Goal: Book appointment/travel/reservation

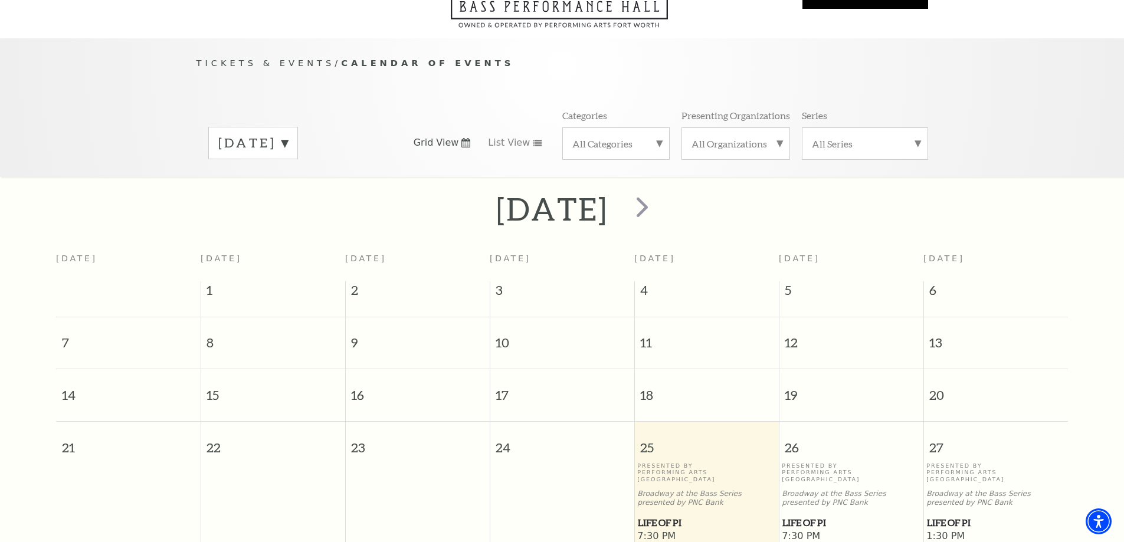
scroll to position [161, 0]
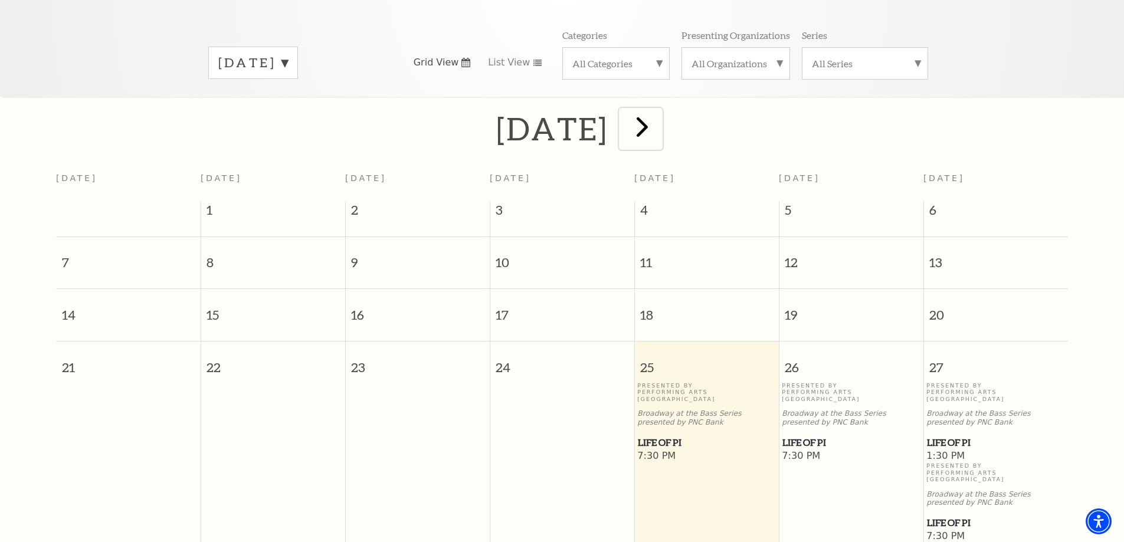
click at [659, 120] on span "next" at bounding box center [642, 127] width 34 height 34
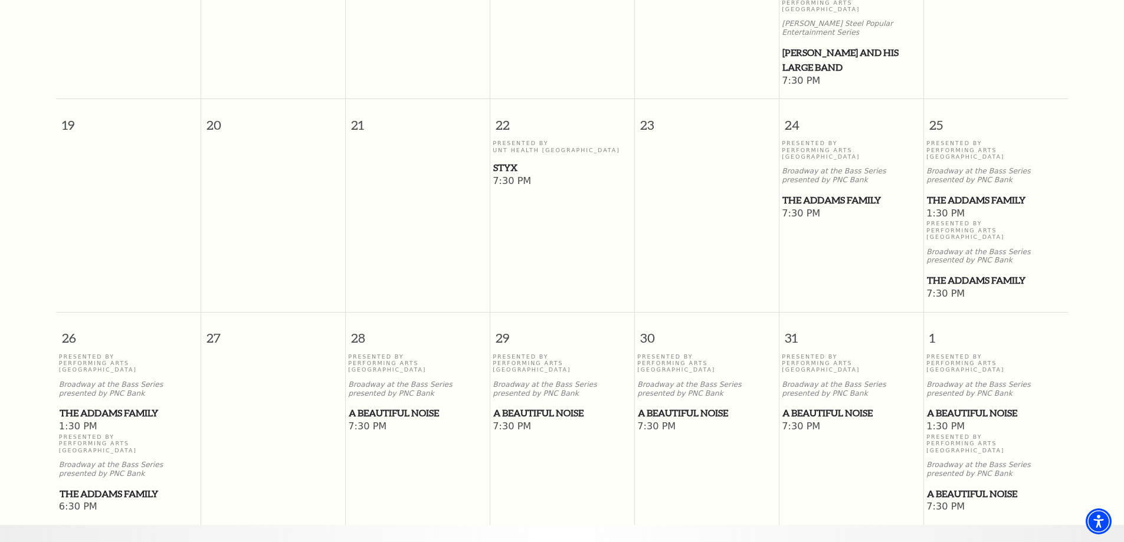
scroll to position [753, 0]
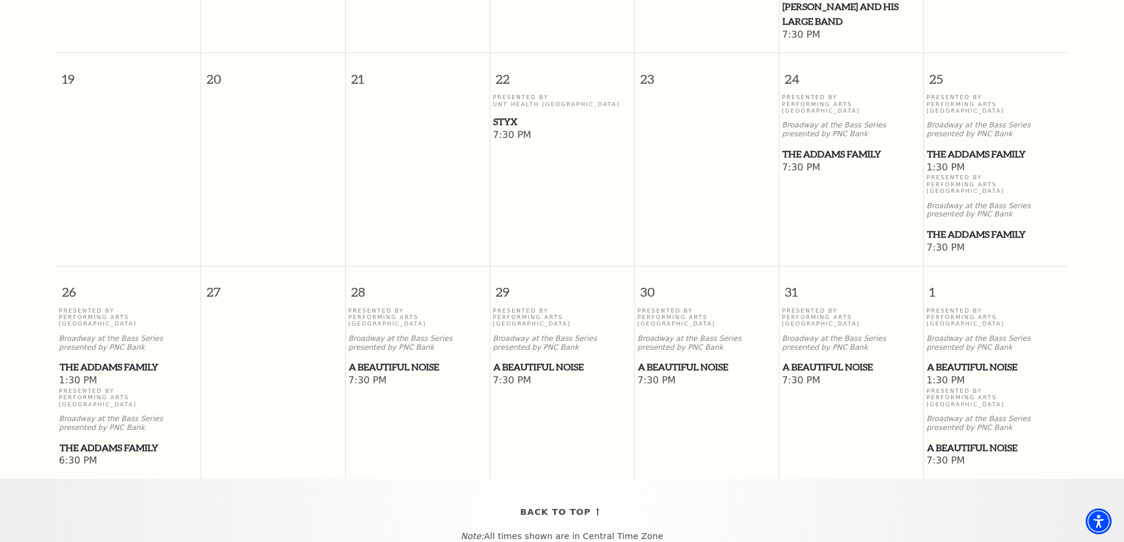
click at [850, 360] on span "A Beautiful Noise" at bounding box center [850, 367] width 137 height 15
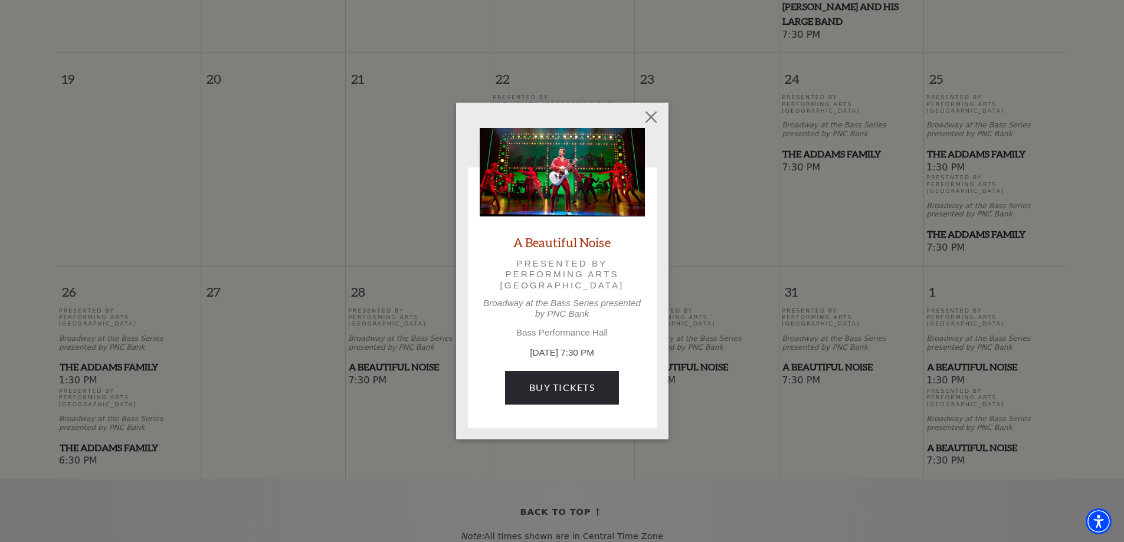
click at [551, 241] on link "A Beautiful Noise" at bounding box center [561, 242] width 97 height 16
click at [658, 113] on button "Close" at bounding box center [650, 117] width 22 height 22
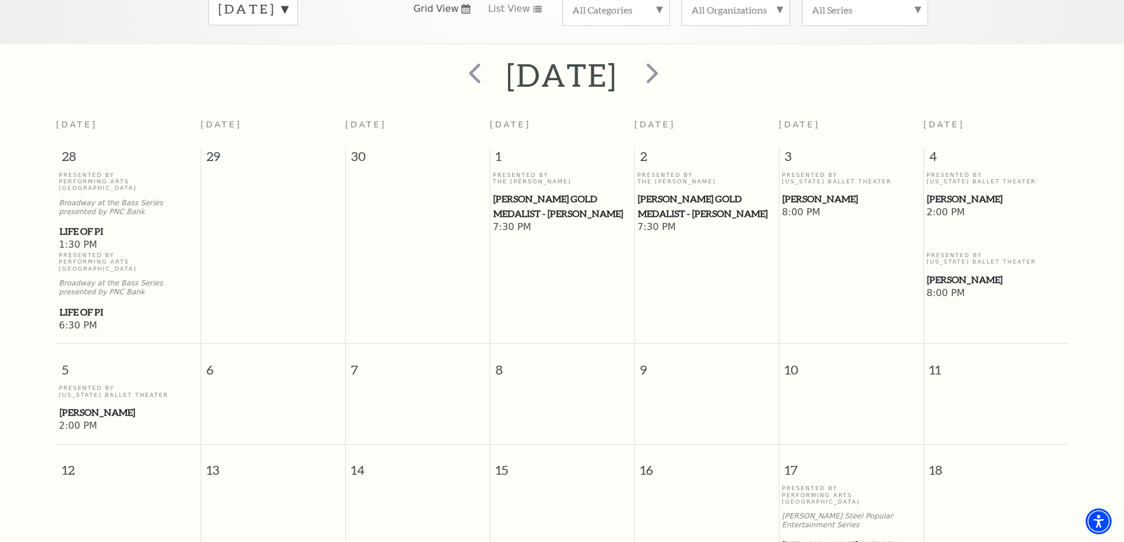
scroll to position [0, 0]
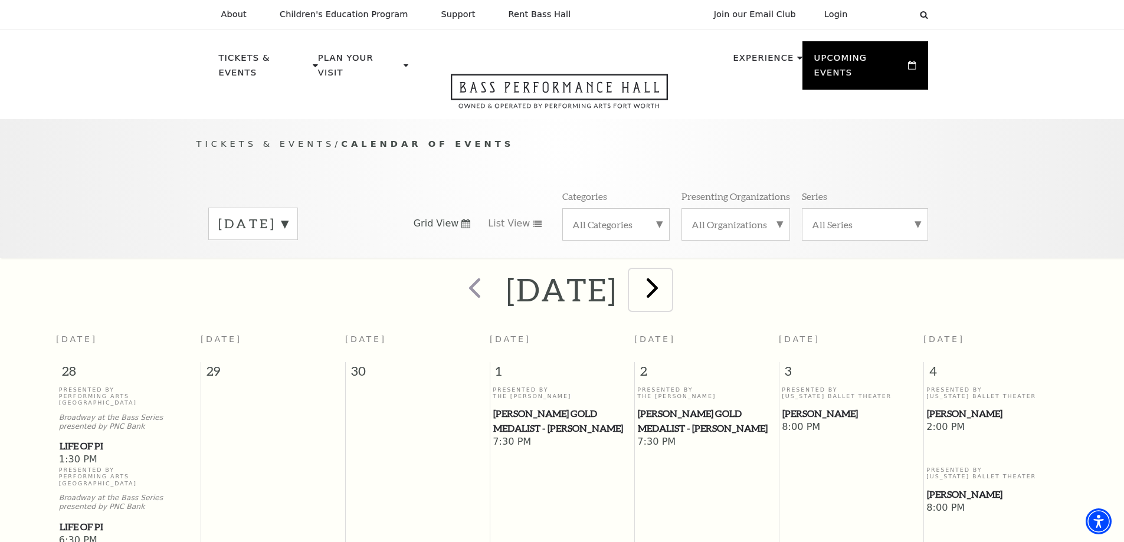
click at [669, 272] on span "next" at bounding box center [652, 288] width 34 height 34
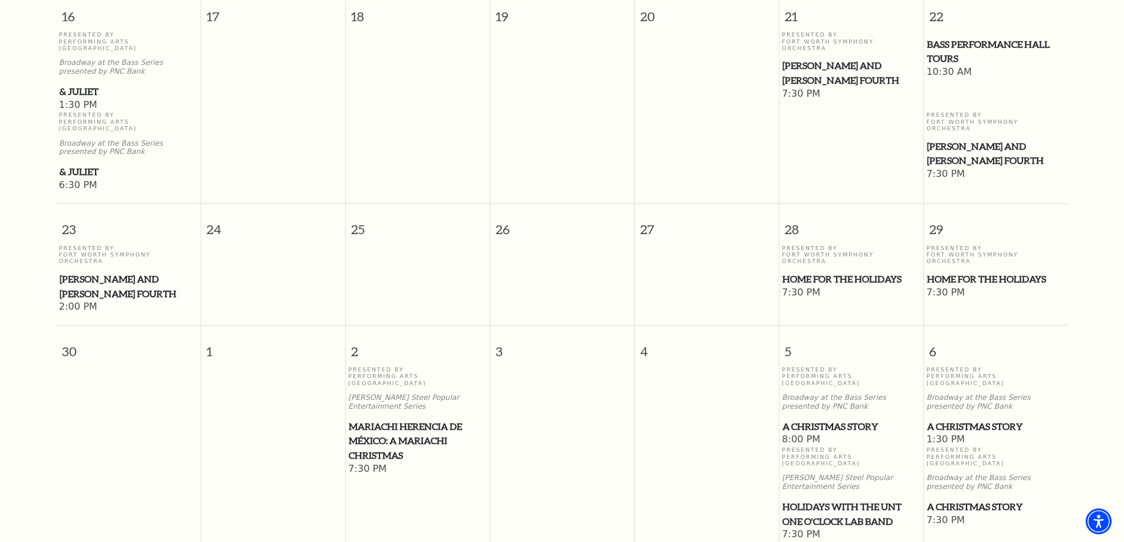
scroll to position [1121, 0]
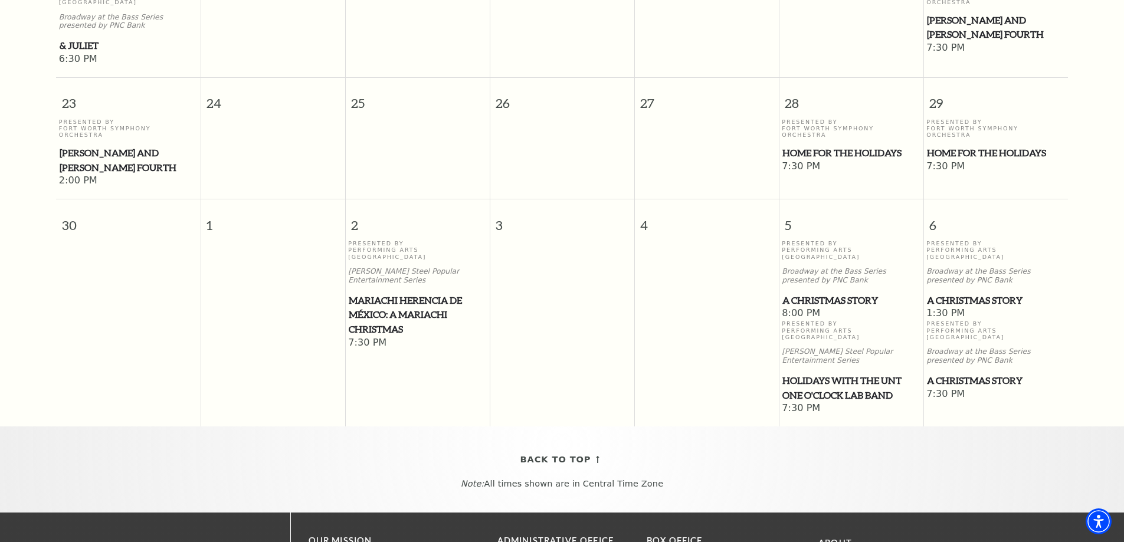
click at [846, 373] on span "Holidays with the UNT One O'Clock Lab Band" at bounding box center [850, 387] width 137 height 29
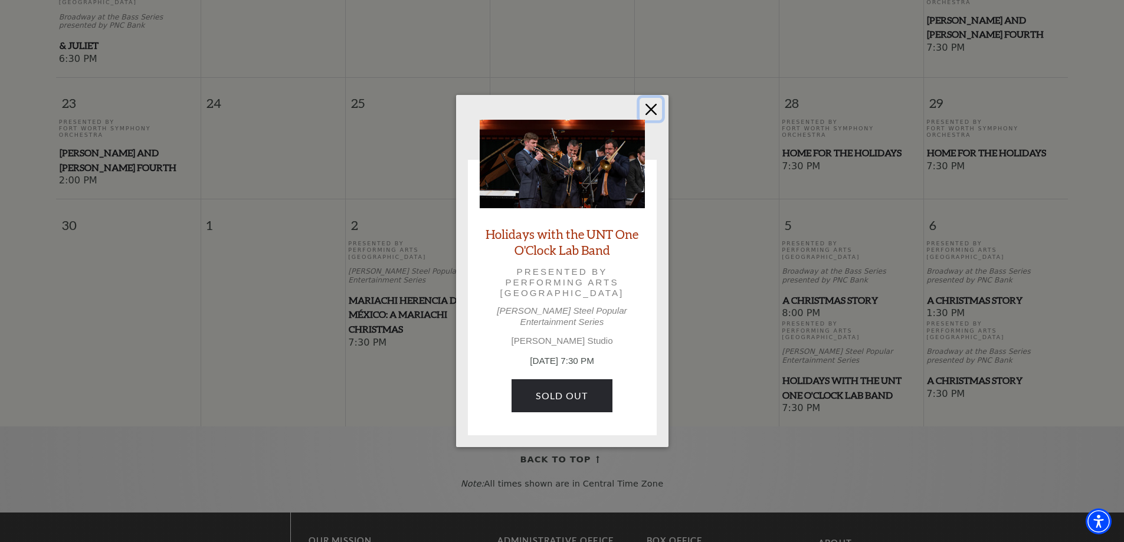
click at [653, 115] on button "Close" at bounding box center [650, 109] width 22 height 22
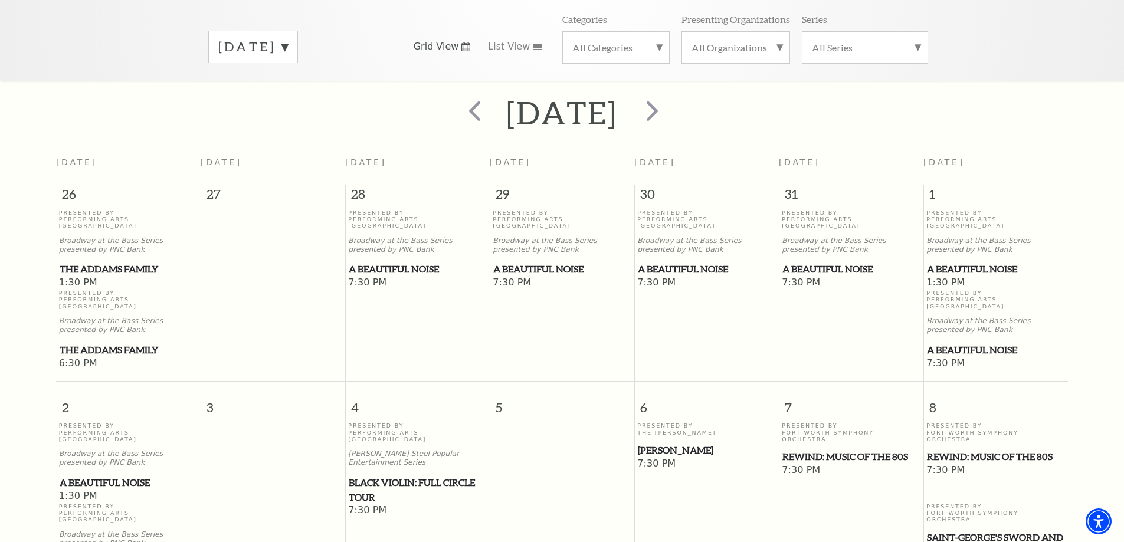
scroll to position [0, 0]
